Goal: Task Accomplishment & Management: Complete application form

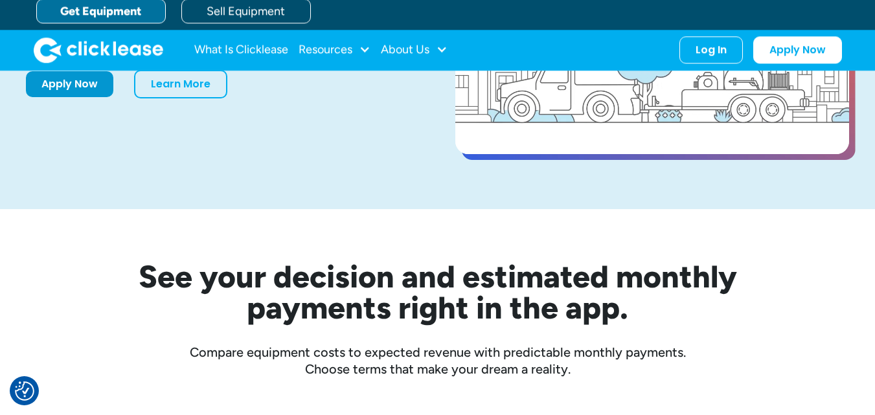
scroll to position [65, 0]
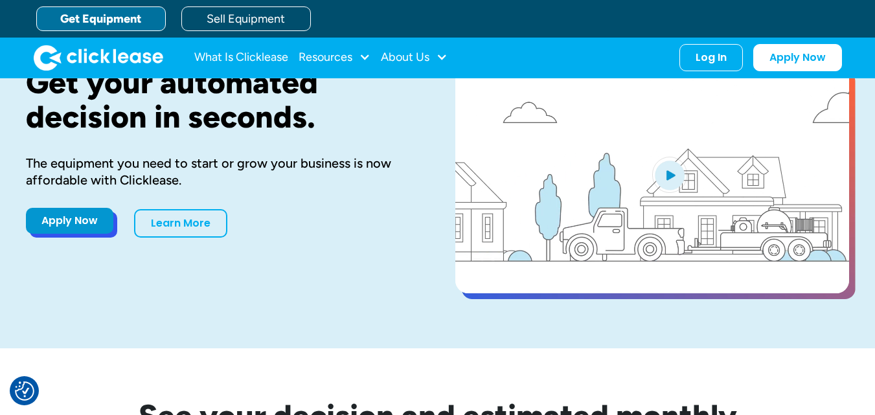
click at [67, 229] on link "Apply Now" at bounding box center [69, 221] width 87 height 26
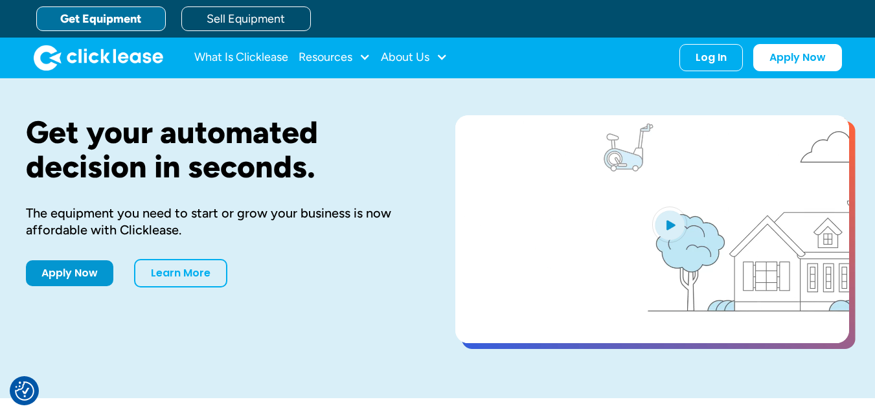
scroll to position [0, 0]
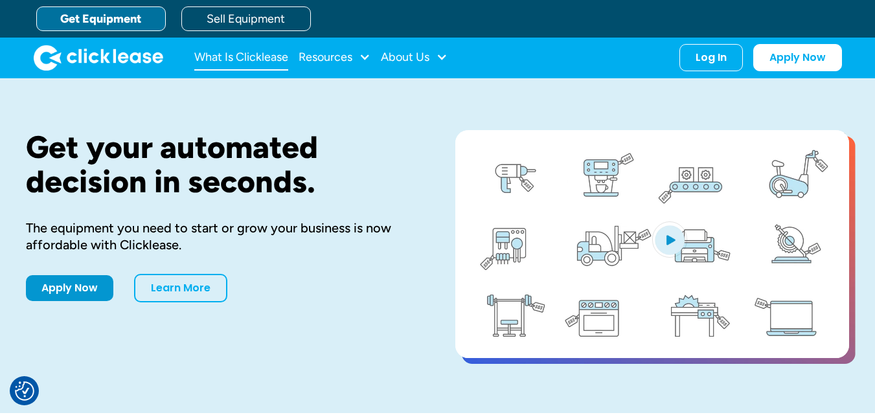
click at [263, 57] on link "What Is Clicklease" at bounding box center [241, 58] width 94 height 26
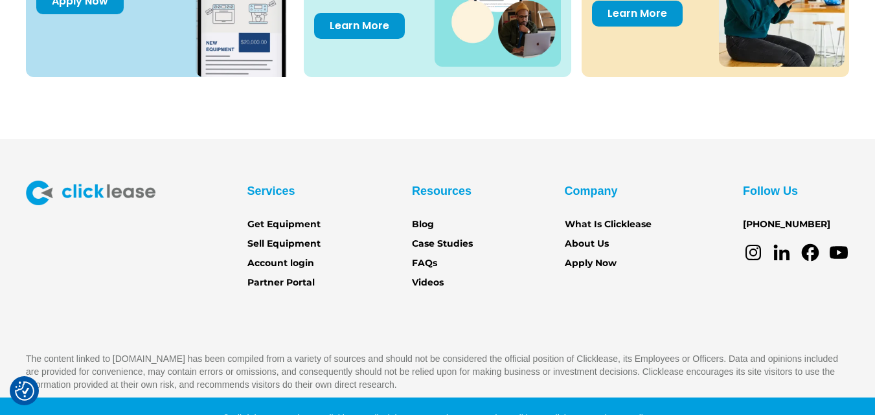
scroll to position [1906, 0]
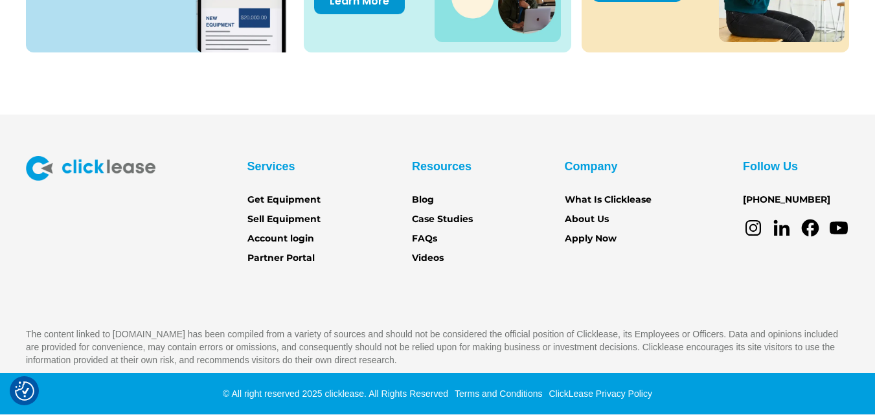
click at [575, 231] on div "Company What Is Clicklease About Us Apply Now" at bounding box center [607, 201] width 87 height 91
click at [573, 236] on link "Apply Now" at bounding box center [590, 239] width 52 height 14
